Goal: Task Accomplishment & Management: Complete application form

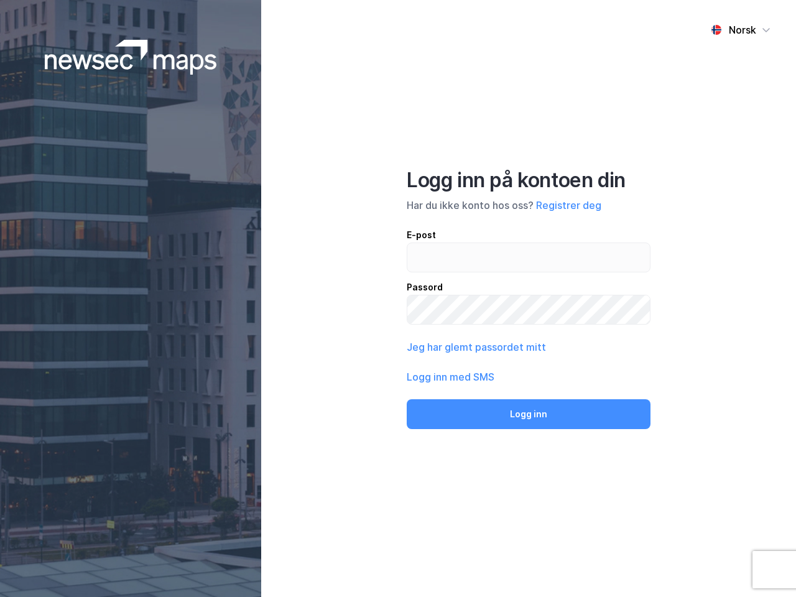
click at [398, 298] on div "Norsk Logg inn på kontoen din Har du ikke konto hos oss? Registrer deg E-post P…" at bounding box center [528, 298] width 535 height 597
click at [131, 57] on img at bounding box center [131, 57] width 172 height 35
click at [740, 30] on div "Norsk" at bounding box center [742, 29] width 27 height 15
click at [568, 205] on button "Registrer deg" at bounding box center [568, 205] width 65 height 15
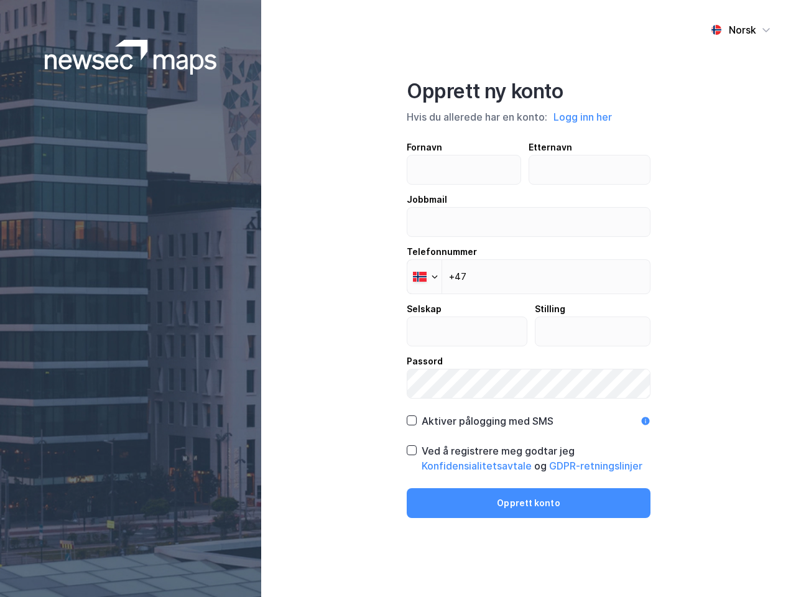
click at [475, 347] on div "Fornavn Etternavn Jobbmail Telefonnummer Phone +47 Selskap Stilling Passord" at bounding box center [529, 269] width 244 height 259
click at [528, 414] on div "Opprett ny konto Hvis du allerede har en konto: Logg inn her Fornavn Etternavn …" at bounding box center [529, 298] width 244 height 439
